Goal: Task Accomplishment & Management: Manage account settings

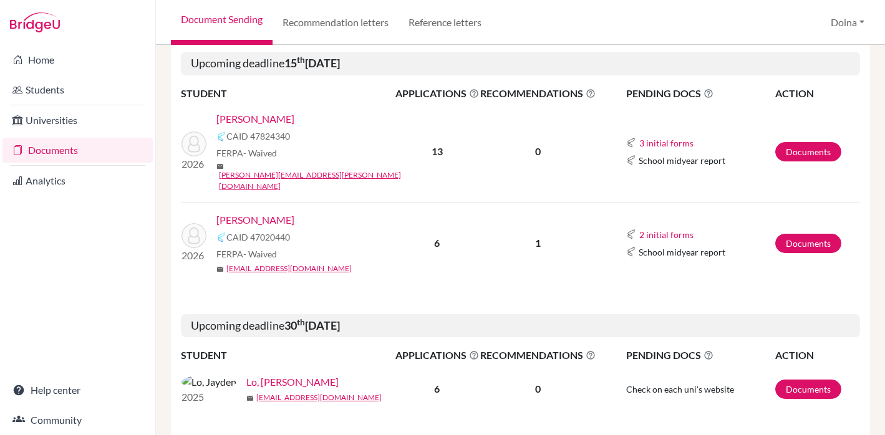
scroll to position [166, 0]
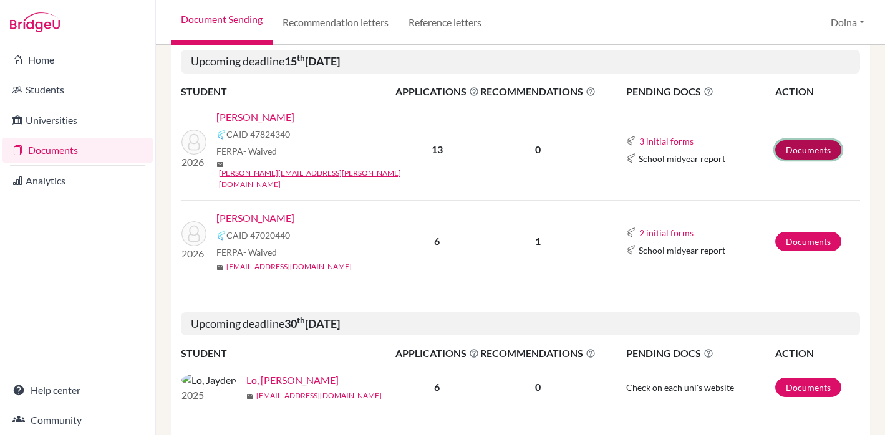
click at [796, 141] on link "Documents" at bounding box center [808, 149] width 66 height 19
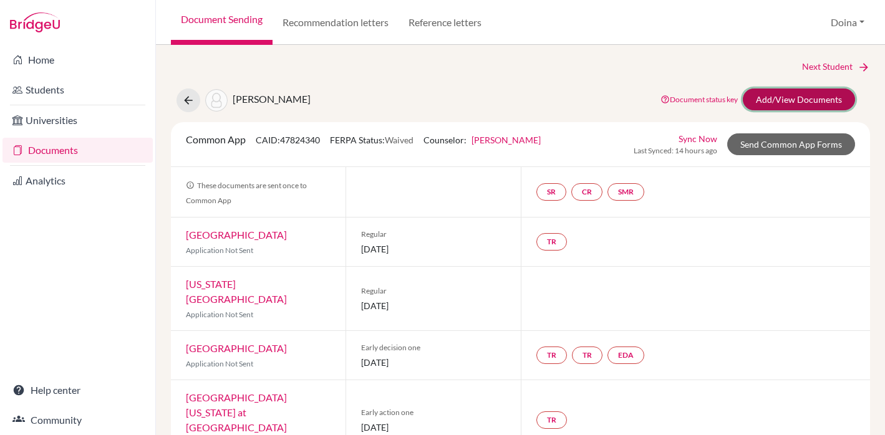
click at [797, 102] on link "Add/View Documents" at bounding box center [799, 100] width 112 height 22
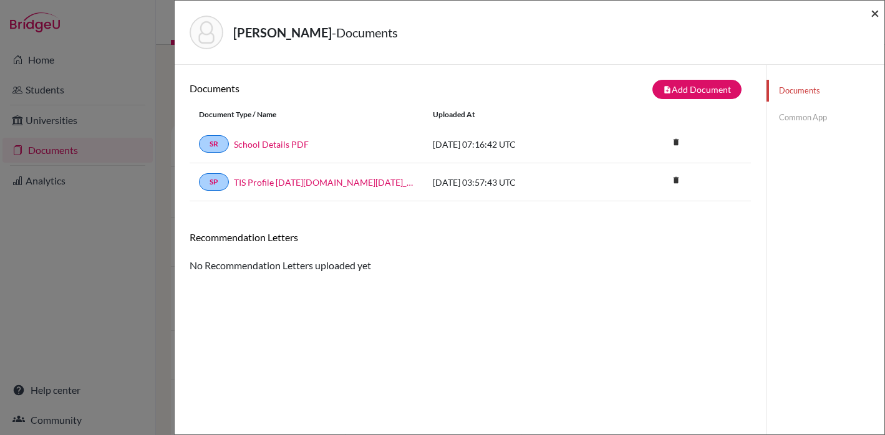
click at [874, 8] on span "×" at bounding box center [874, 13] width 9 height 18
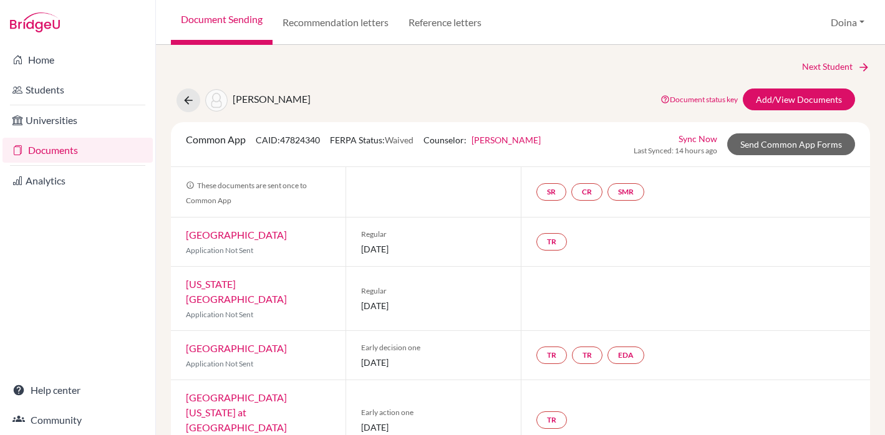
click at [401, 68] on div "Next Student" at bounding box center [520, 67] width 699 height 14
click at [186, 102] on icon at bounding box center [188, 100] width 12 height 12
